Goal: Task Accomplishment & Management: Complete application form

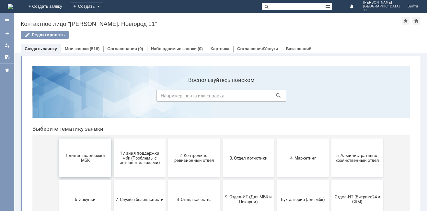
click at [101, 152] on button "1 линия поддержки МБК" at bounding box center [85, 158] width 52 height 39
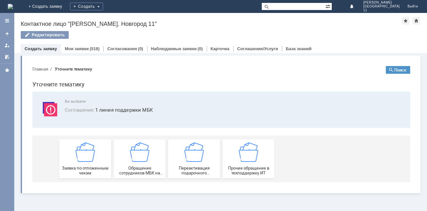
click at [101, 152] on div "Заявка по отложенным чекам" at bounding box center [85, 159] width 48 height 33
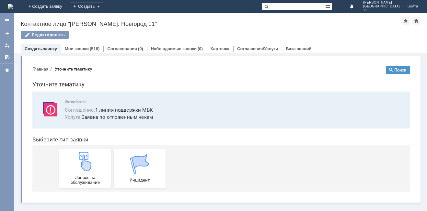
click at [101, 152] on div "Запрос на обслуживание" at bounding box center [85, 168] width 48 height 33
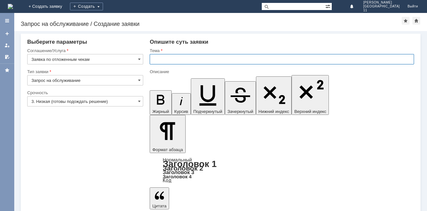
click at [171, 57] on input "text" at bounding box center [282, 59] width 264 height 10
type input "прошу удалить отложенные чеки"
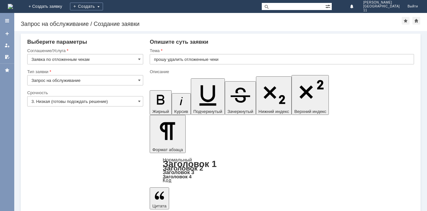
click at [228, 58] on input "прошу удалить отложенные чеки" at bounding box center [282, 59] width 264 height 10
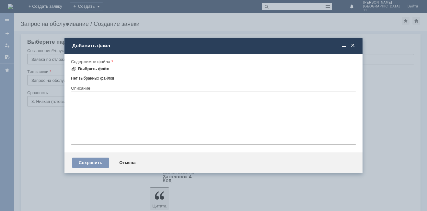
click at [92, 70] on div "Выбрать файл" at bounding box center [93, 68] width 31 height 5
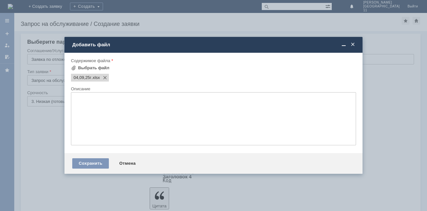
scroll to position [0, 0]
click at [103, 164] on div "Сохранить" at bounding box center [90, 163] width 37 height 10
